Goal: Task Accomplishment & Management: Manage account settings

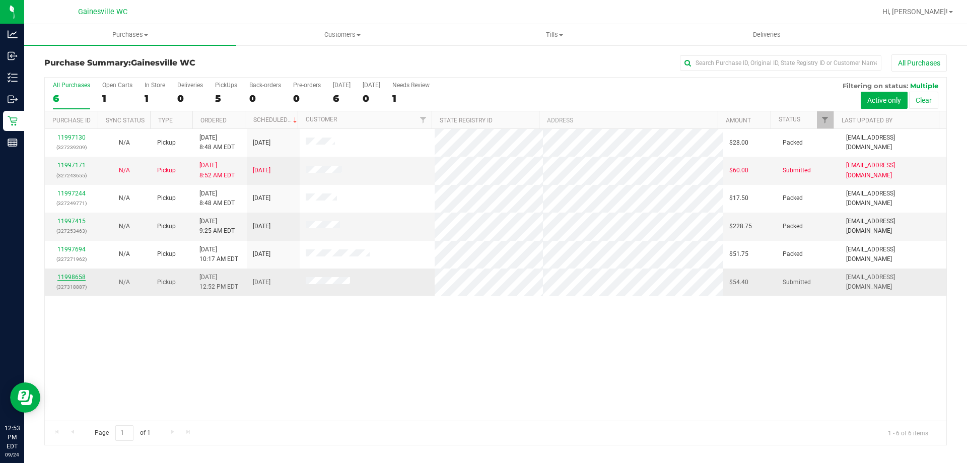
click at [82, 280] on link "11998658" at bounding box center [71, 276] width 28 height 7
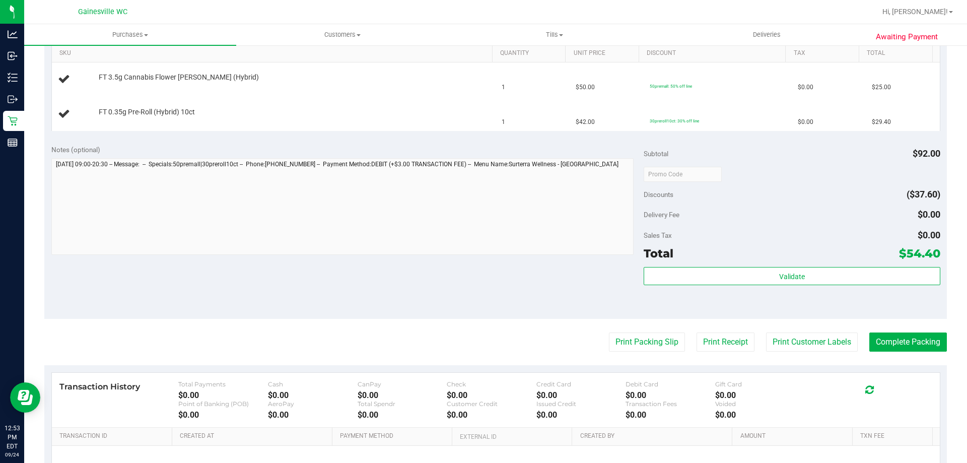
scroll to position [353, 0]
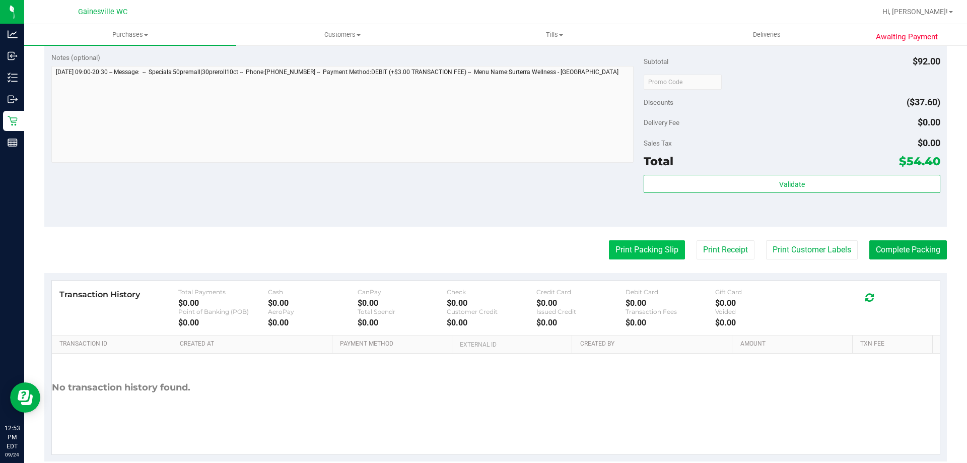
click at [655, 243] on button "Print Packing Slip" at bounding box center [647, 249] width 76 height 19
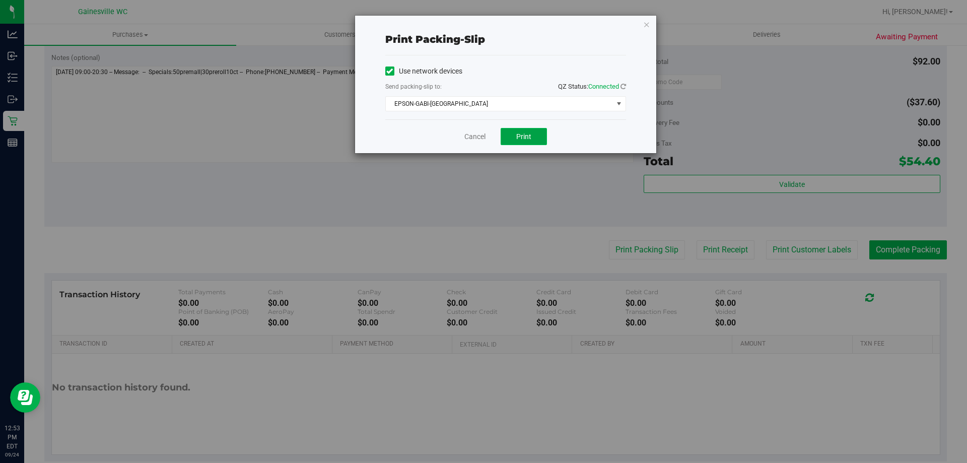
click at [523, 137] on span "Print" at bounding box center [523, 136] width 15 height 8
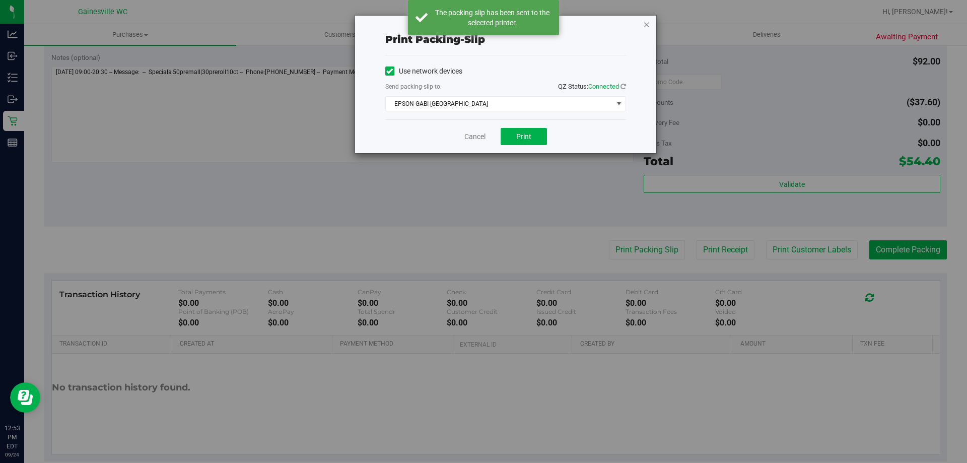
click at [646, 24] on icon "button" at bounding box center [646, 24] width 7 height 12
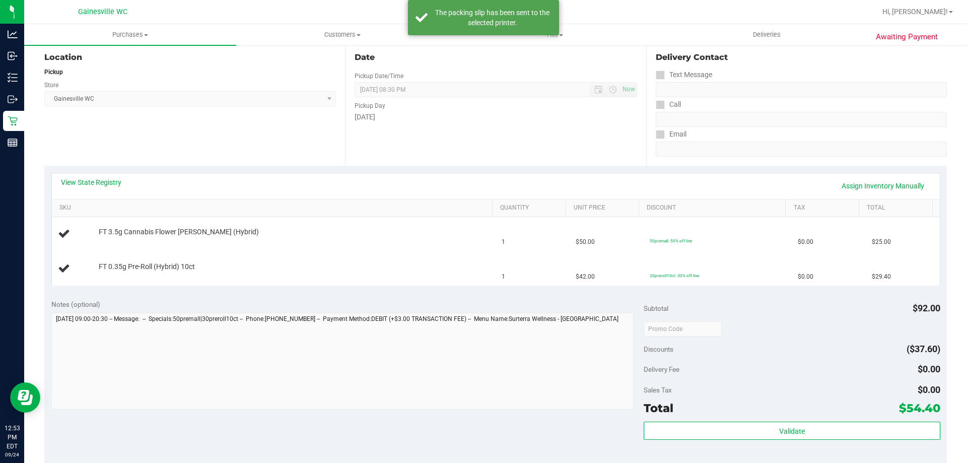
scroll to position [50, 0]
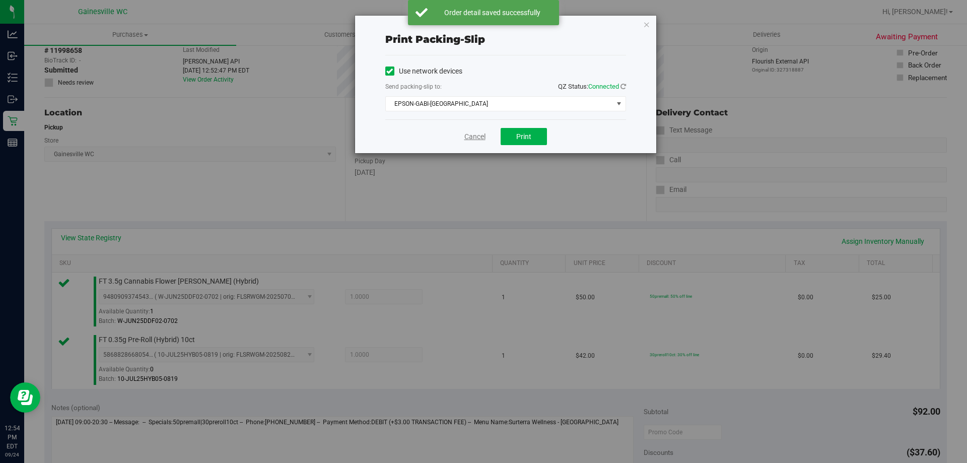
click at [486, 136] on link "Cancel" at bounding box center [474, 136] width 21 height 11
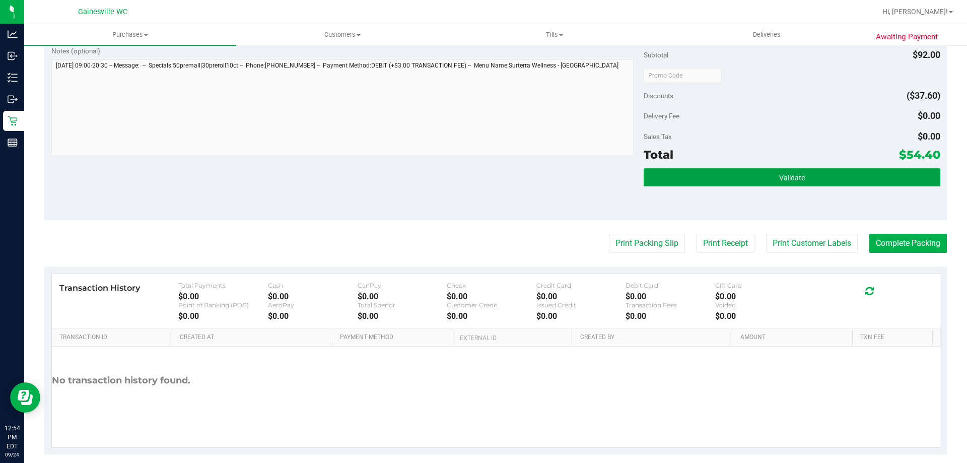
click at [768, 168] on button "Validate" at bounding box center [792, 177] width 296 height 18
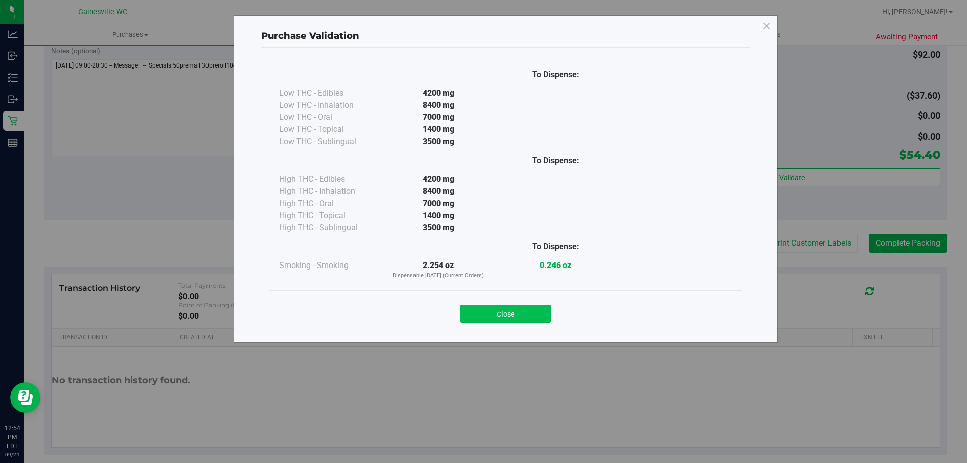
click at [534, 313] on button "Close" at bounding box center [506, 314] width 92 height 18
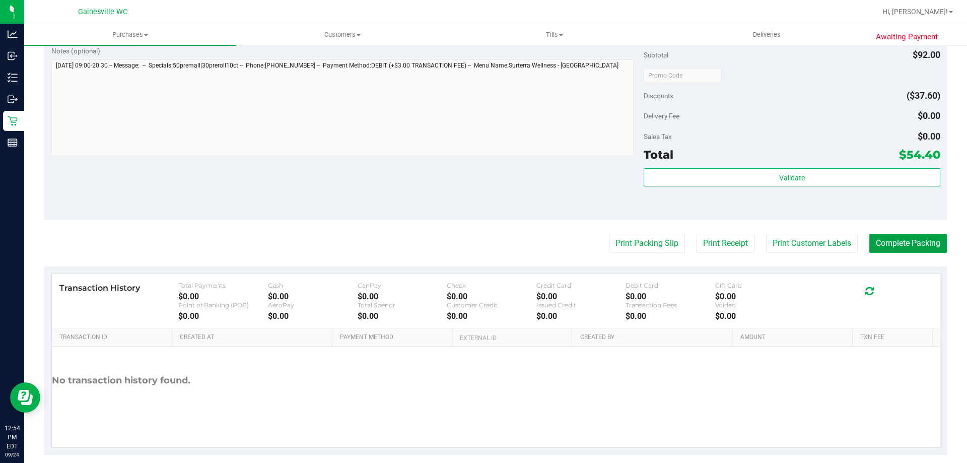
click at [894, 252] on button "Complete Packing" at bounding box center [908, 243] width 78 height 19
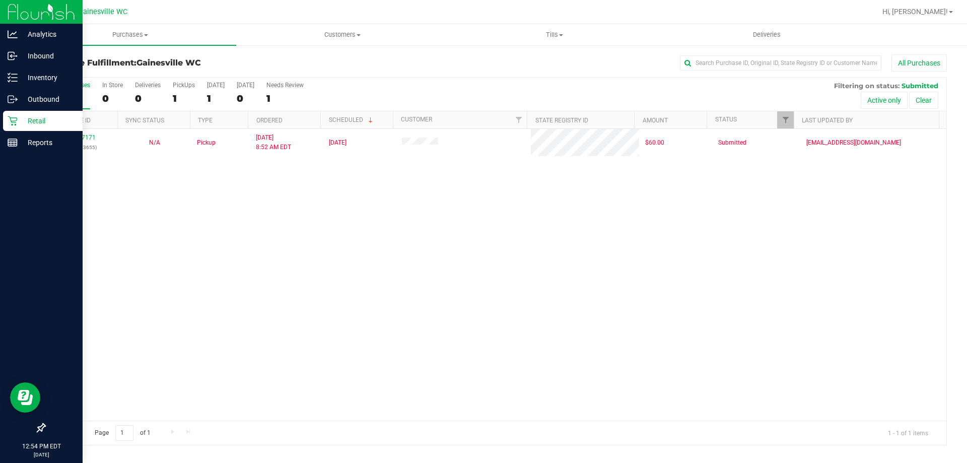
click at [49, 124] on p "Retail" at bounding box center [48, 121] width 60 height 12
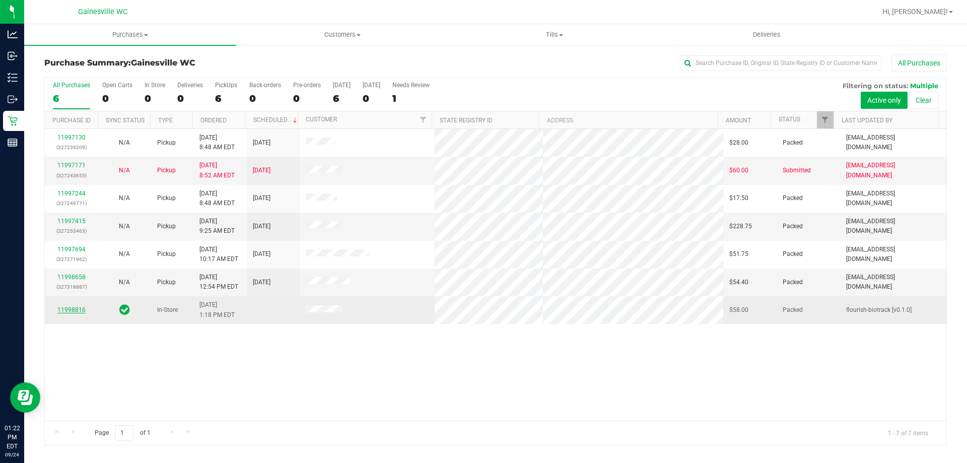
click at [81, 307] on link "11998816" at bounding box center [71, 309] width 28 height 7
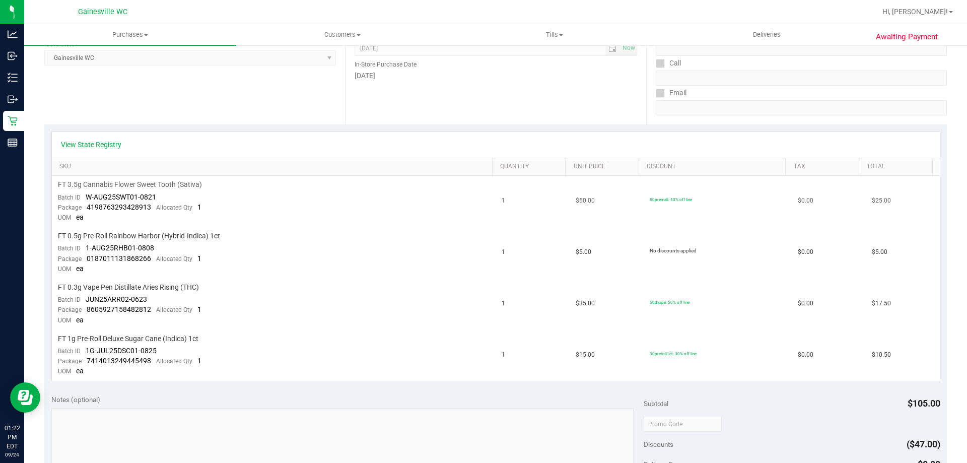
scroll to position [151, 0]
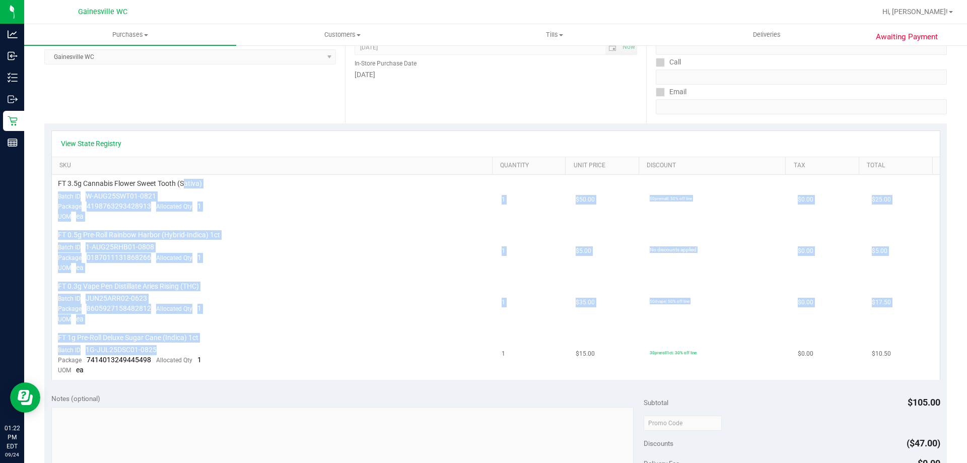
drag, startPoint x: 186, startPoint y: 186, endPoint x: 207, endPoint y: 352, distance: 167.0
click at [207, 352] on tbody "FT 3.5g Cannabis Flower Sweet Tooth (Sativa) Batch ID W-AUG25SWT01-0821 Package…" at bounding box center [496, 277] width 888 height 204
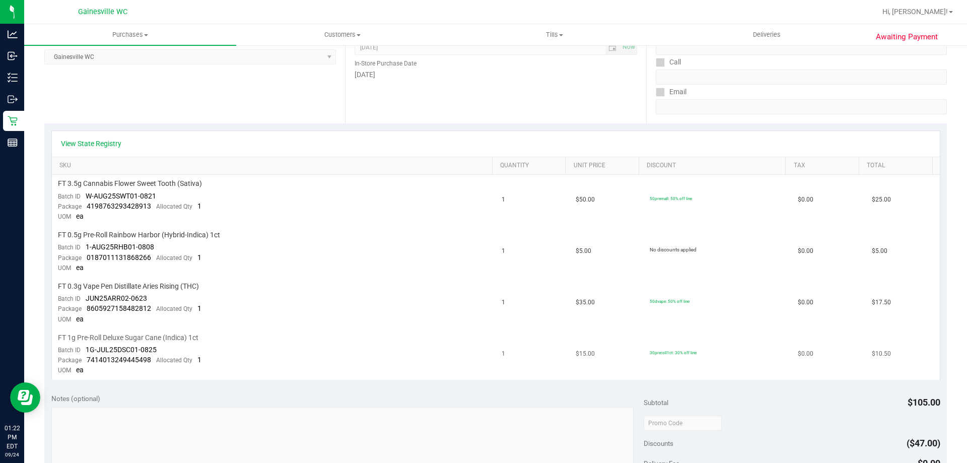
click at [207, 352] on td "FT 1g Pre-Roll Deluxe Sugar Cane (Indica) 1ct Batch ID 1G-JUL25DSC01-0825 Packa…" at bounding box center [274, 354] width 444 height 51
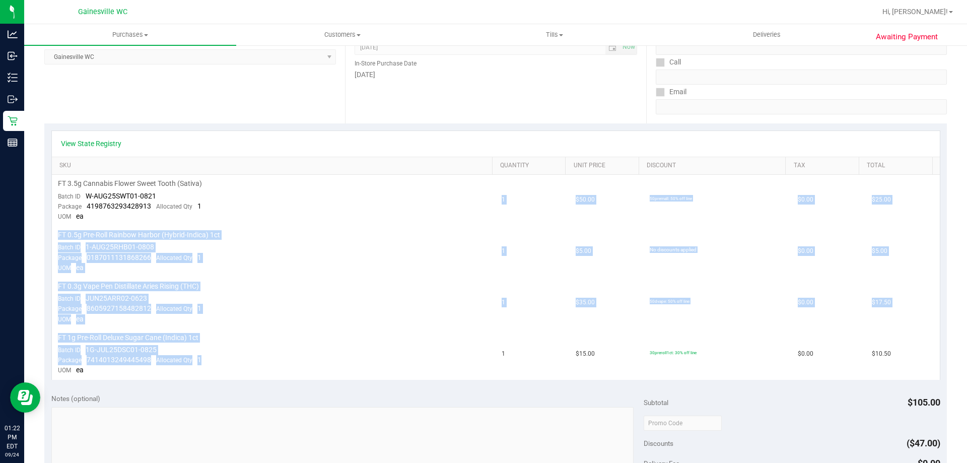
drag, startPoint x: 205, startPoint y: 358, endPoint x: 202, endPoint y: 213, distance: 145.1
click at [202, 213] on tbody "FT 3.5g Cannabis Flower Sweet Tooth (Sativa) Batch ID W-AUG25SWT01-0821 Package…" at bounding box center [496, 277] width 888 height 204
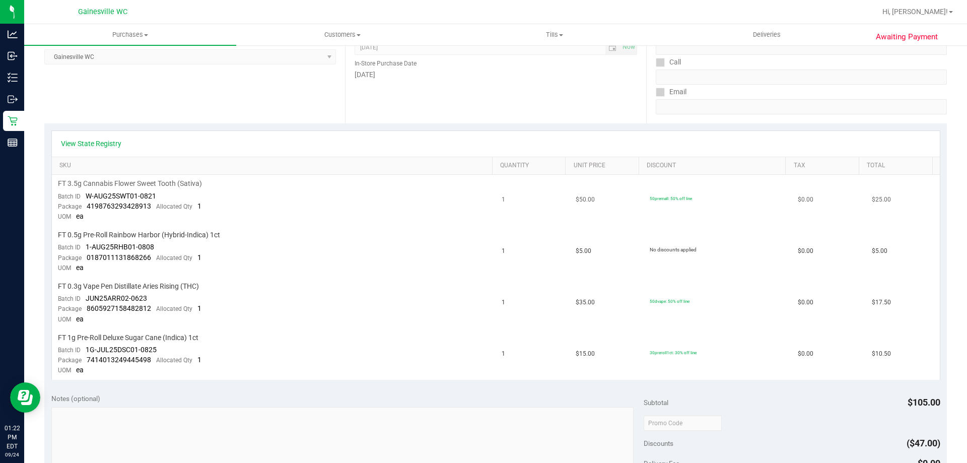
click at [204, 205] on td "FT 3.5g Cannabis Flower Sweet Tooth (Sativa) Batch ID W-AUG25SWT01-0821 Package…" at bounding box center [274, 200] width 444 height 51
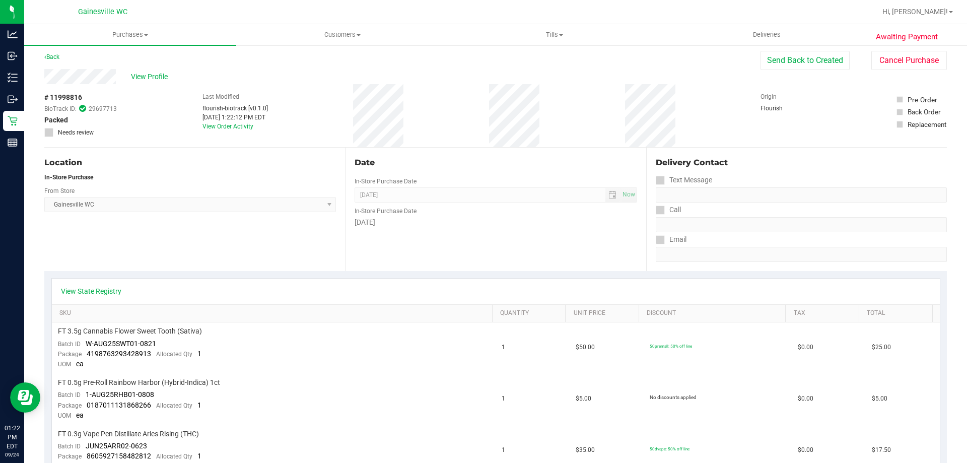
scroll to position [0, 0]
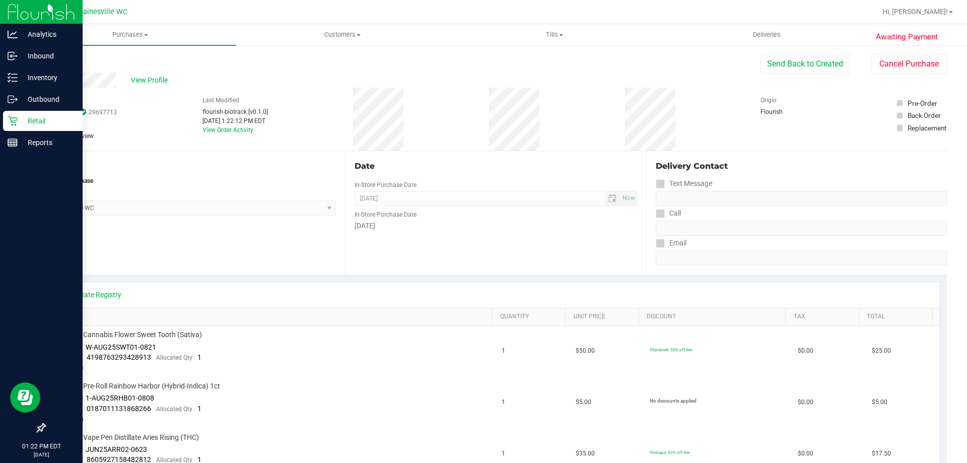
click at [20, 119] on p "Retail" at bounding box center [48, 121] width 60 height 12
